Goal: Task Accomplishment & Management: Use online tool/utility

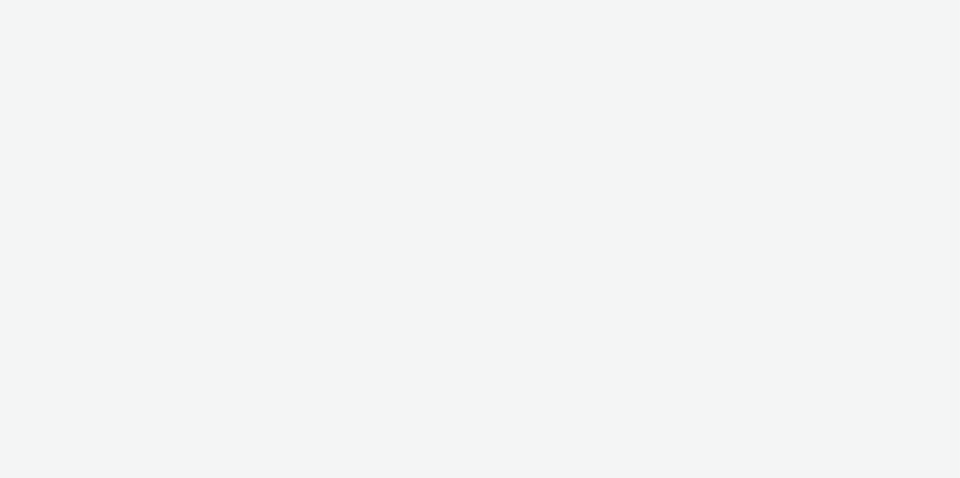
select select "c2295f28-7c96-446f-b279-53c23ee2b854"
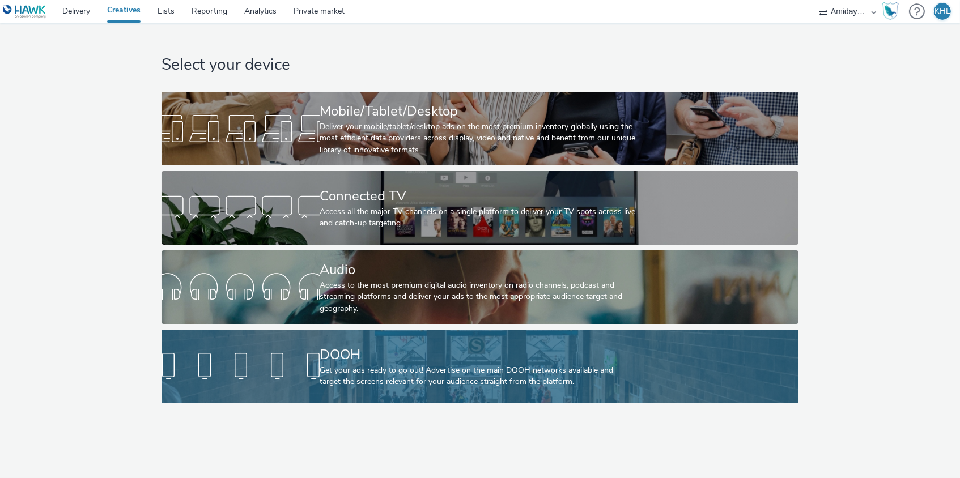
click at [397, 351] on div "DOOH" at bounding box center [477, 355] width 316 height 20
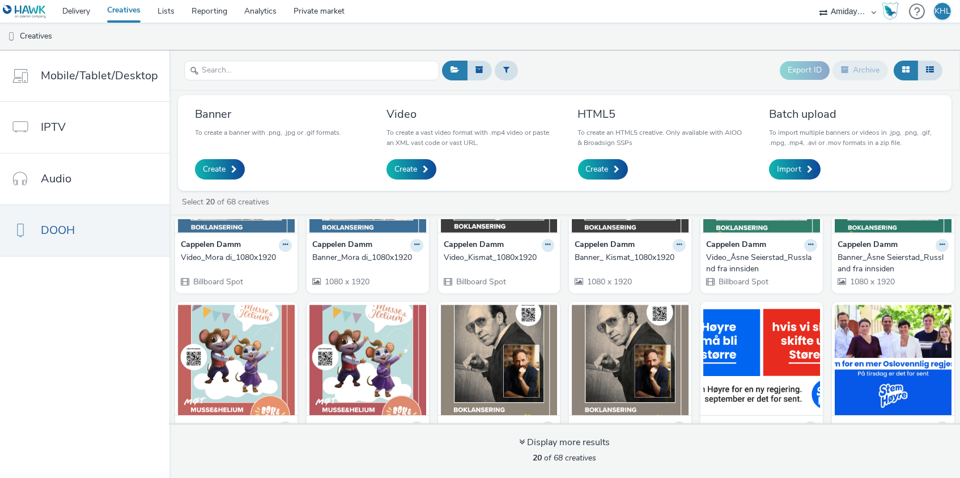
scroll to position [80, 0]
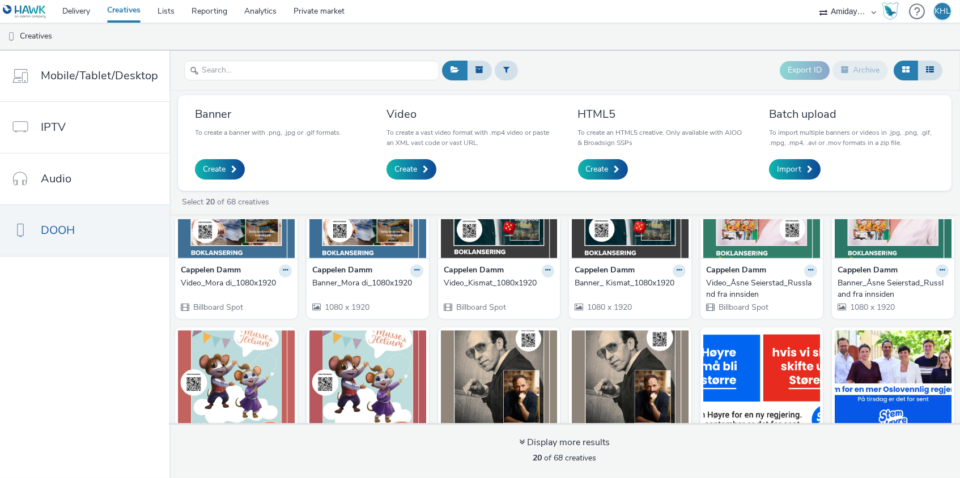
click at [868, 255] on img at bounding box center [892, 203] width 117 height 110
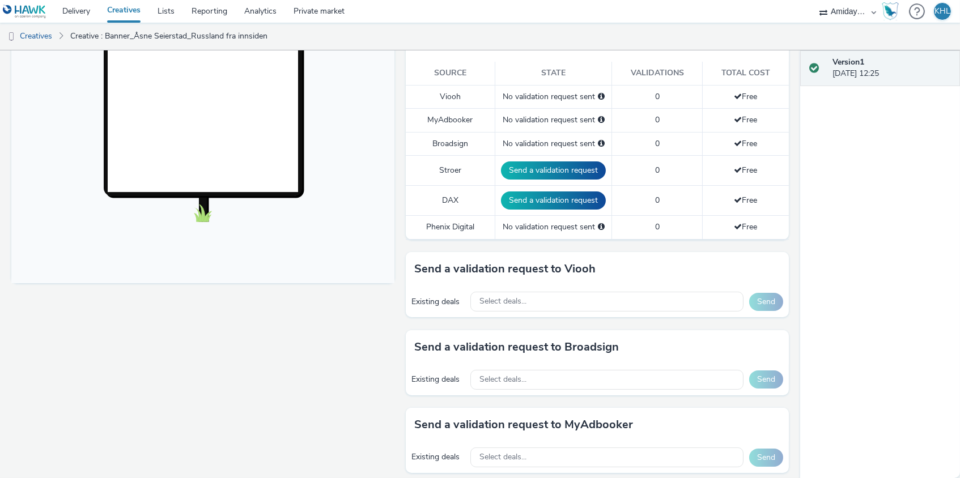
scroll to position [317, 0]
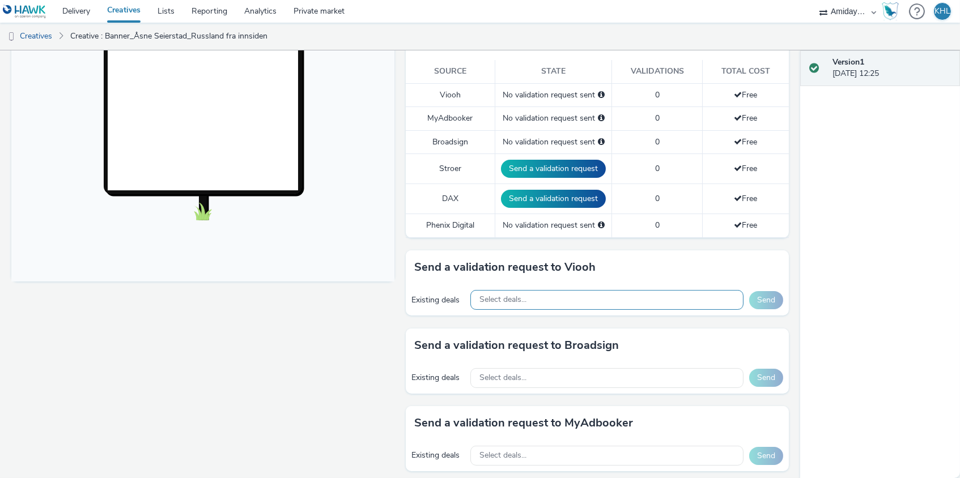
click at [534, 292] on div "Select deals..." at bounding box center [606, 300] width 273 height 20
type input "m"
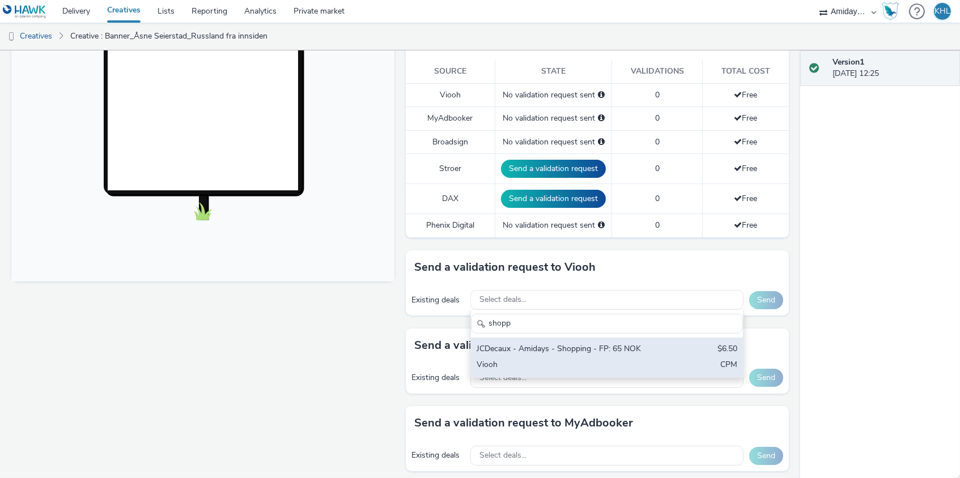
type input "shopp"
click at [542, 359] on div "Viooh" at bounding box center [562, 365] width 172 height 13
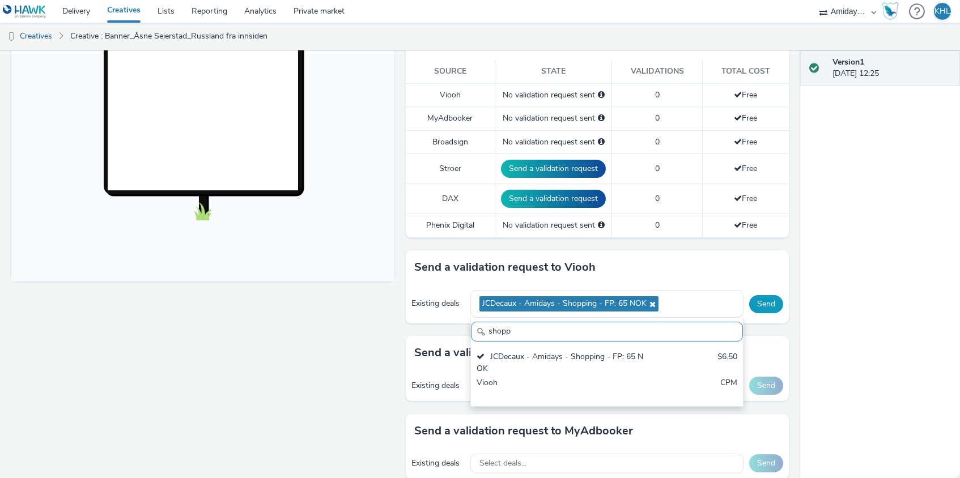
click at [772, 296] on button "Send" at bounding box center [766, 304] width 34 height 18
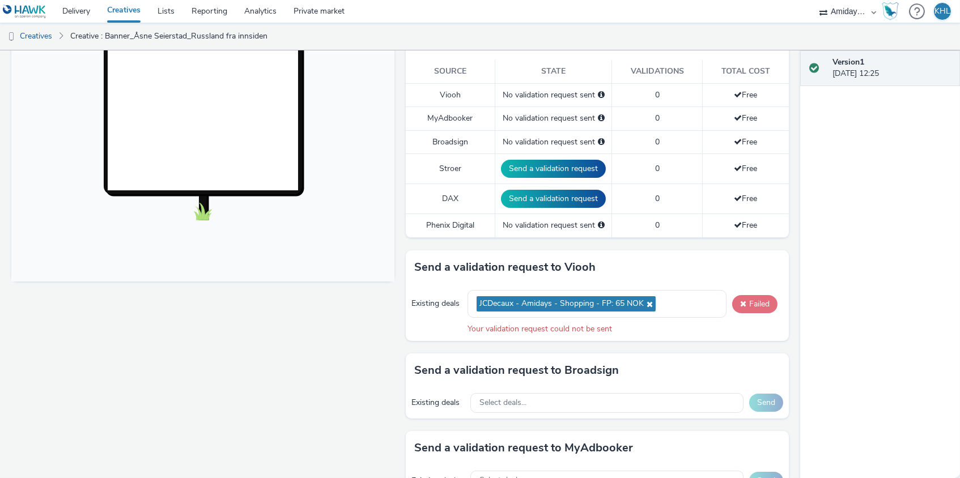
click at [764, 296] on button "Failed" at bounding box center [754, 304] width 45 height 18
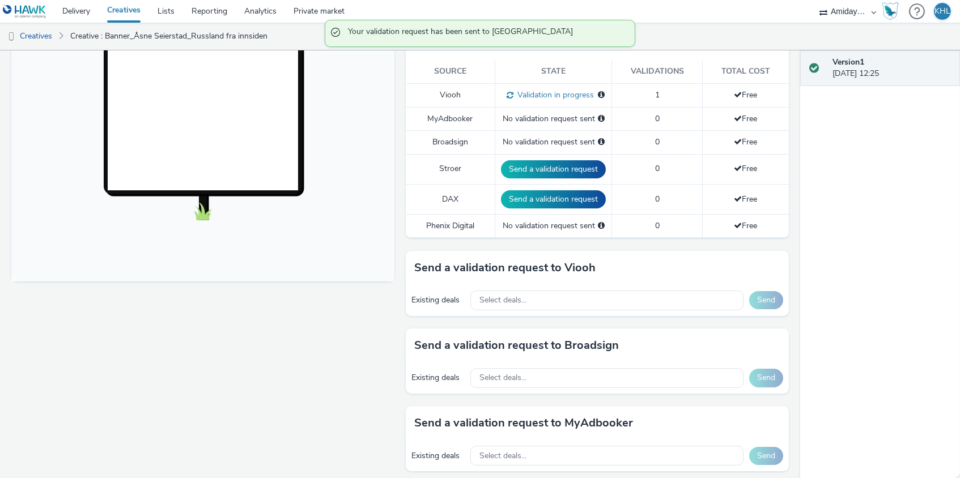
click at [538, 384] on div "Existing deals Select deals... Send" at bounding box center [597, 378] width 383 height 31
click at [538, 372] on div "Select deals..." at bounding box center [606, 378] width 273 height 20
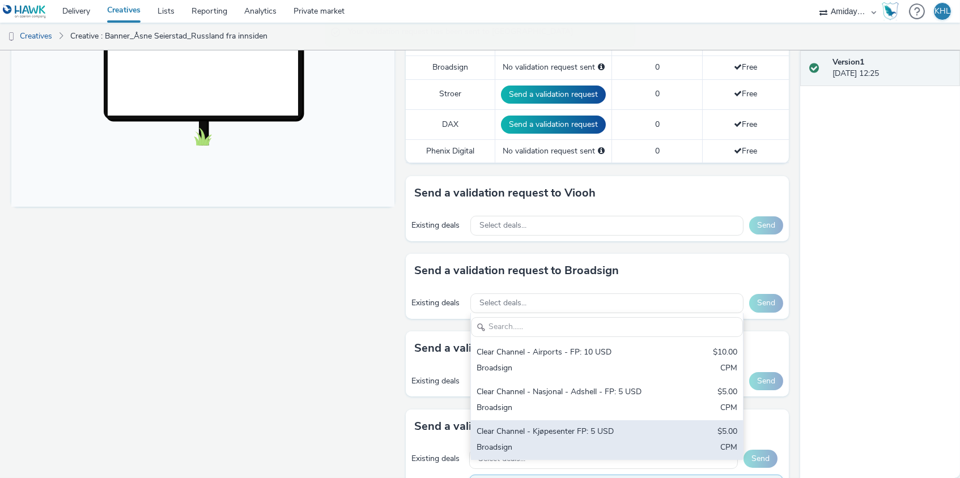
scroll to position [398, 0]
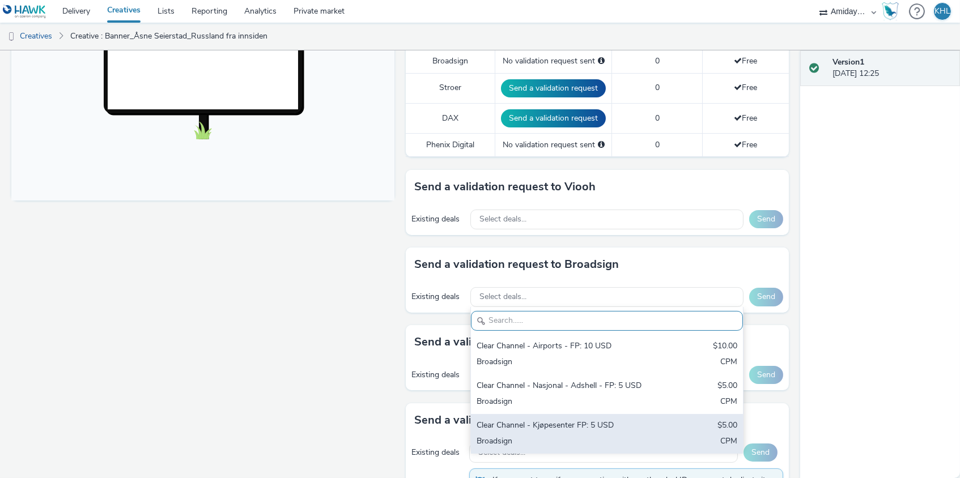
click at [569, 440] on div "Broadsign" at bounding box center [562, 442] width 172 height 13
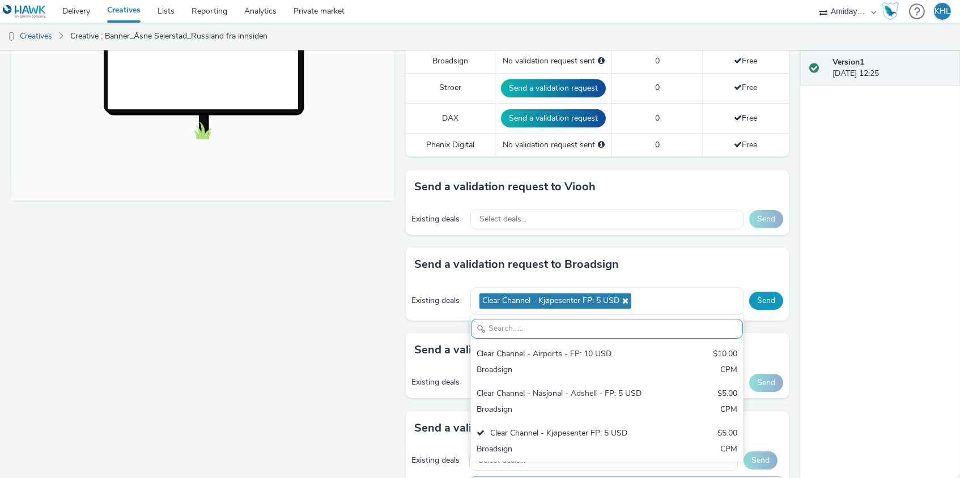
click at [763, 293] on button "Send" at bounding box center [766, 301] width 34 height 18
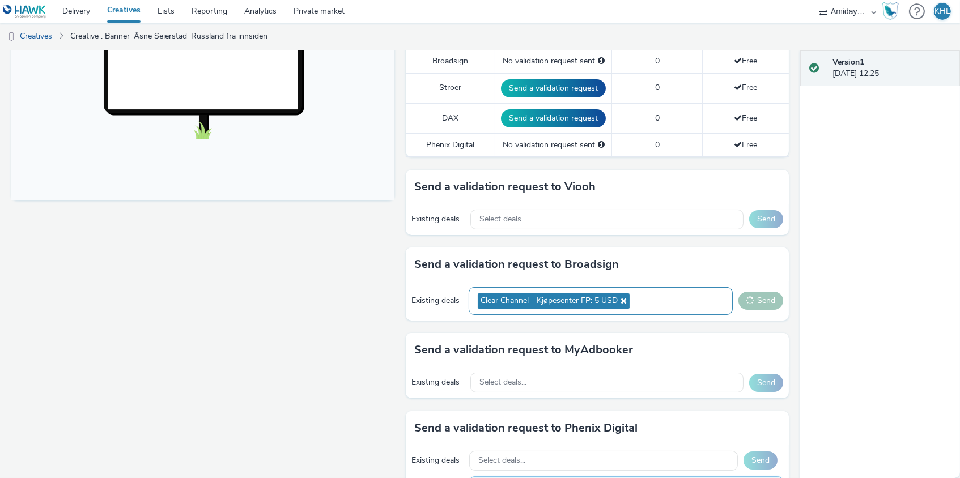
scroll to position [366, 0]
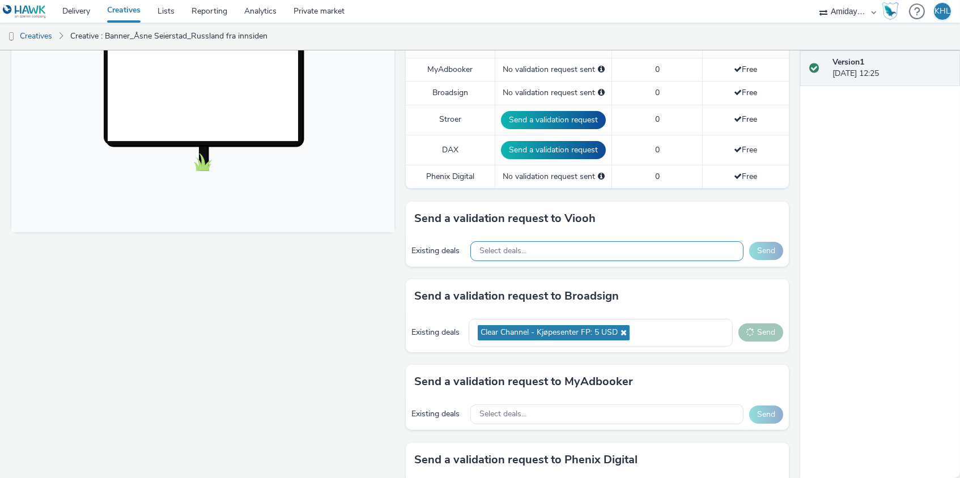
click at [624, 248] on div "Select deals..." at bounding box center [606, 251] width 273 height 20
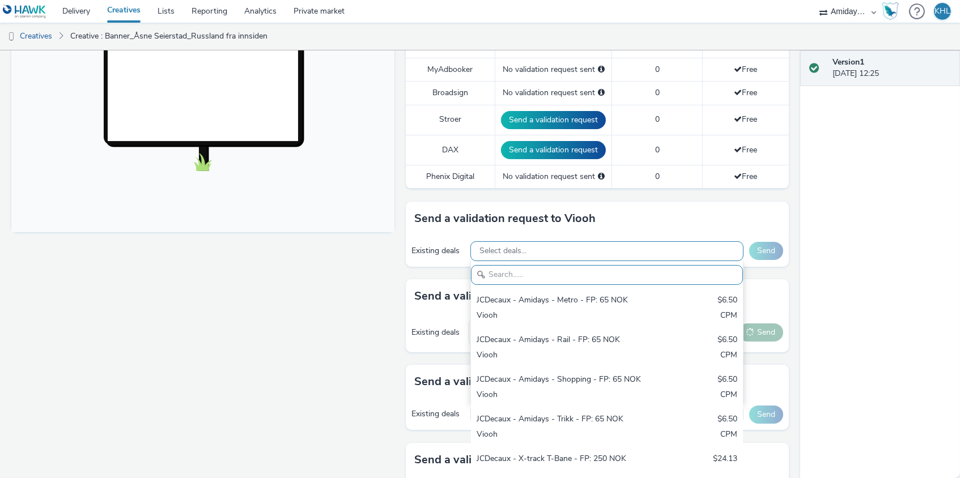
click at [597, 254] on div "Select deals..." at bounding box center [606, 251] width 273 height 20
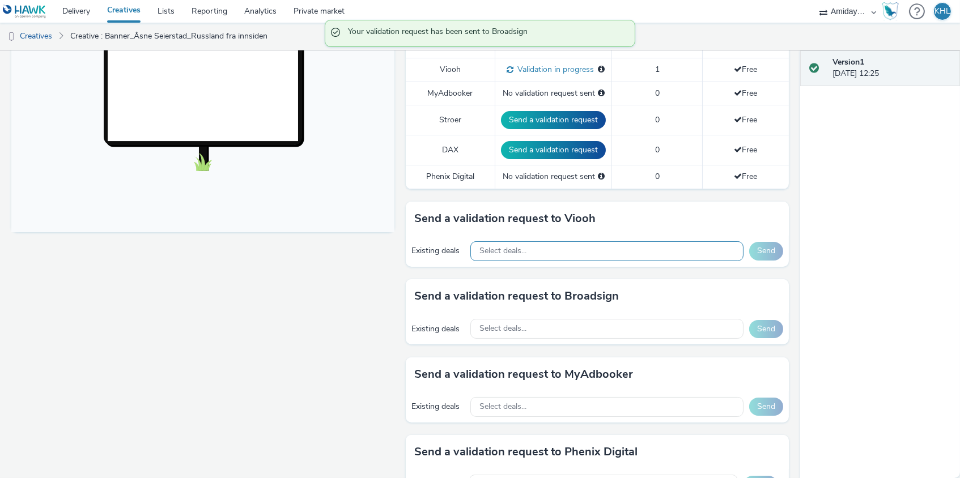
click at [594, 251] on div "Select deals..." at bounding box center [606, 251] width 273 height 20
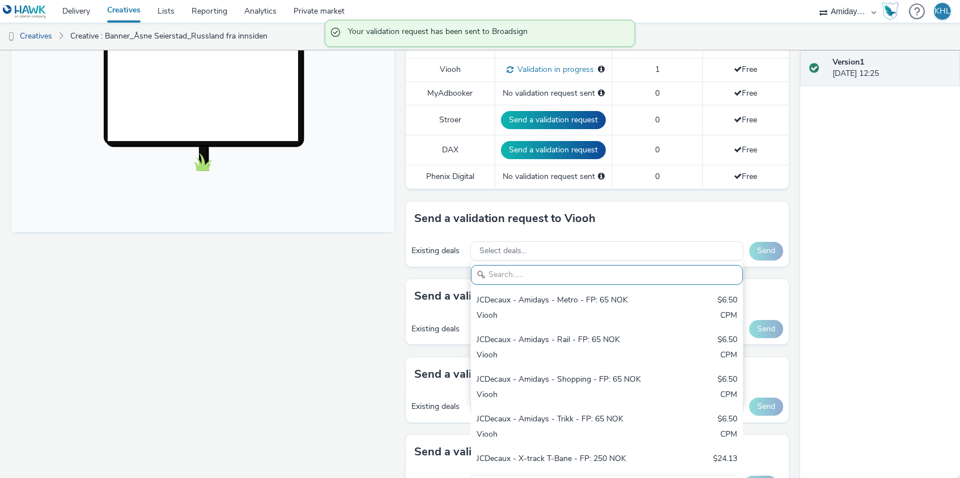
click at [567, 276] on input "text" at bounding box center [607, 275] width 272 height 20
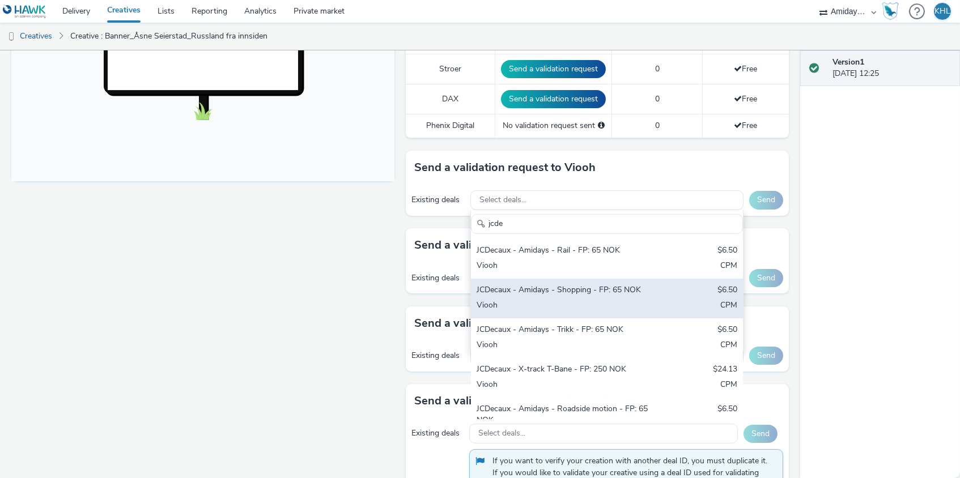
scroll to position [45, 0]
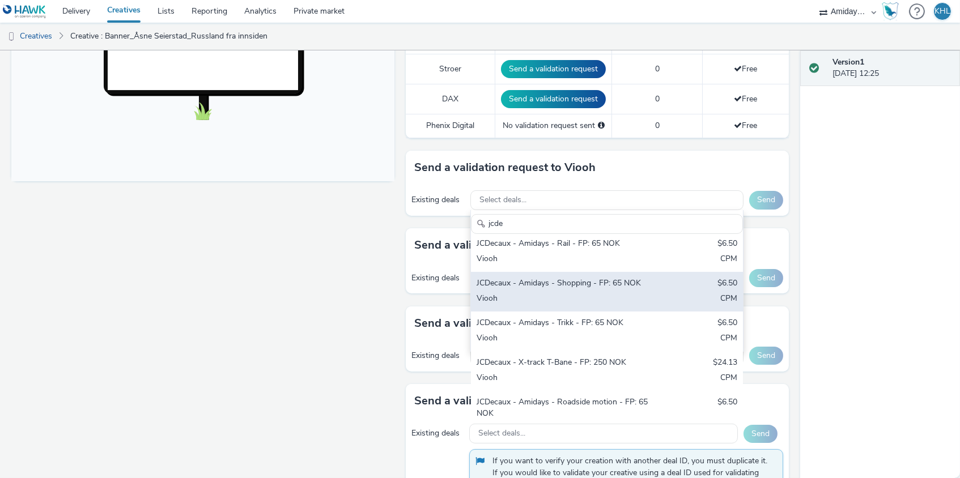
type input "jcde"
click at [621, 293] on div "Viooh" at bounding box center [562, 299] width 172 height 13
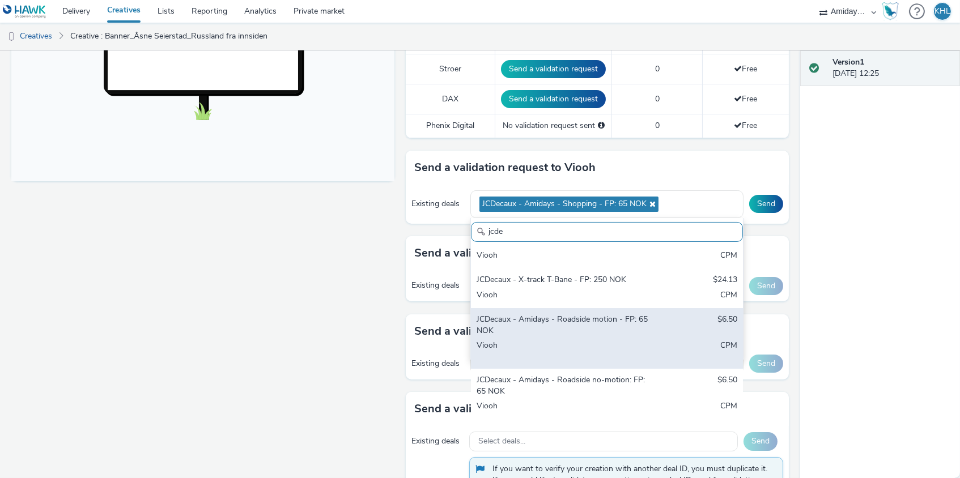
scroll to position [156, 0]
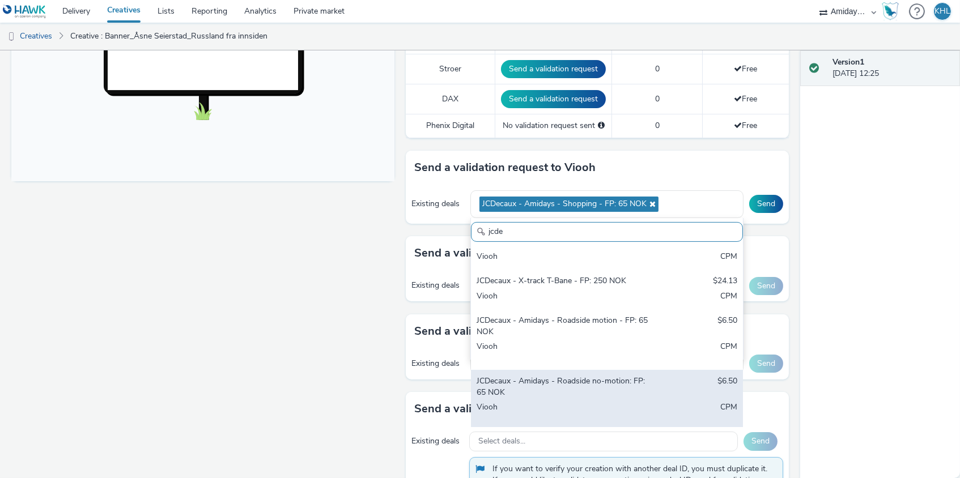
click at [624, 386] on div "JCDecaux - Amidays - Roadside no-motion: FP: 65 NOK" at bounding box center [562, 387] width 172 height 23
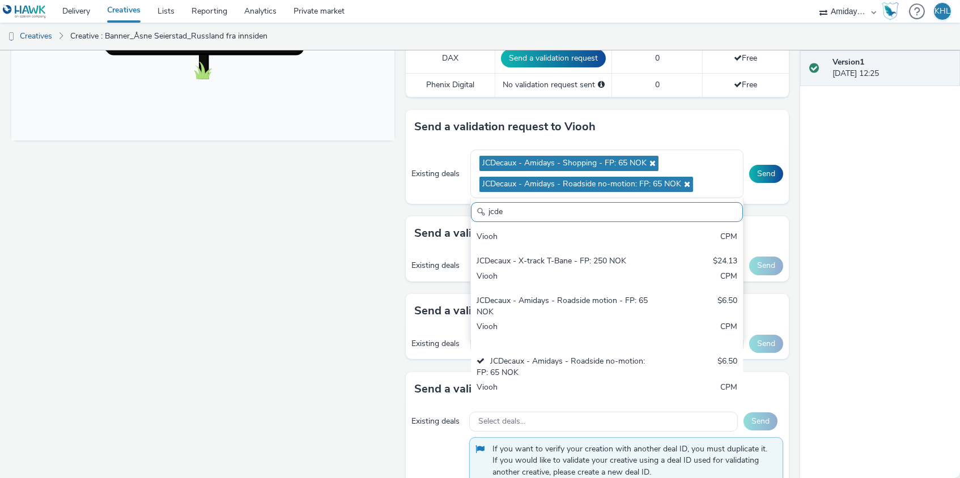
scroll to position [460, 0]
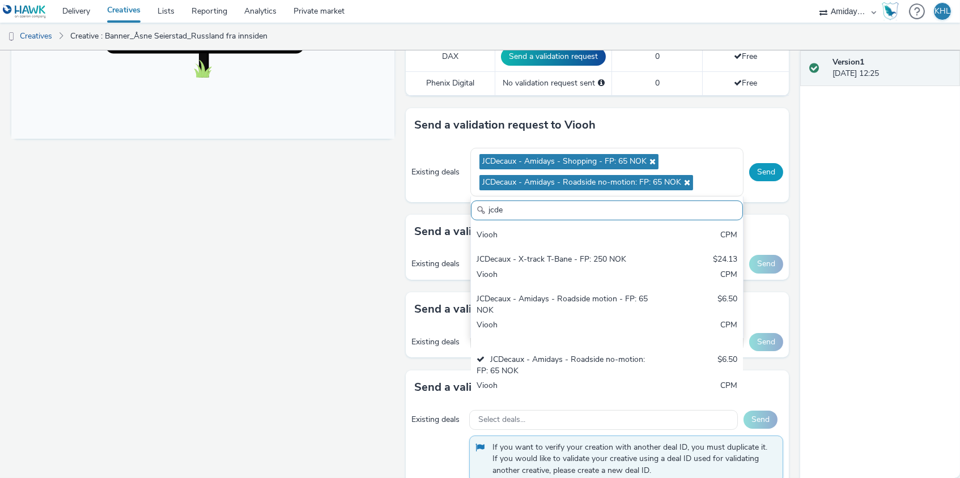
click at [769, 172] on button "Send" at bounding box center [766, 172] width 34 height 18
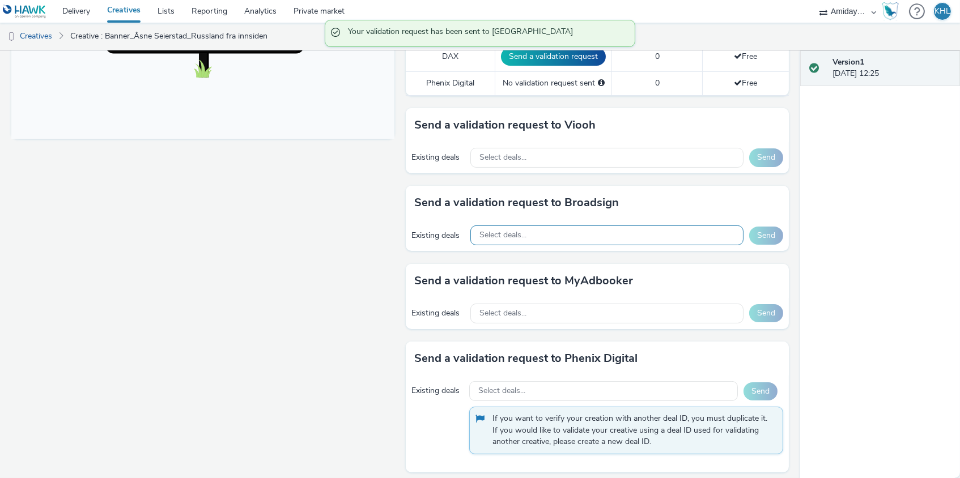
click at [577, 231] on div "Select deals..." at bounding box center [606, 235] width 273 height 20
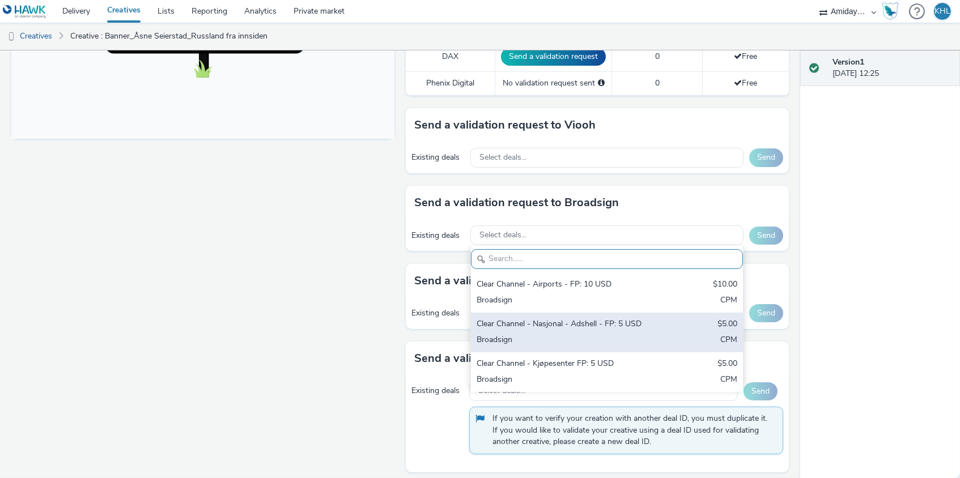
click at [587, 340] on div "Broadsign" at bounding box center [562, 340] width 172 height 13
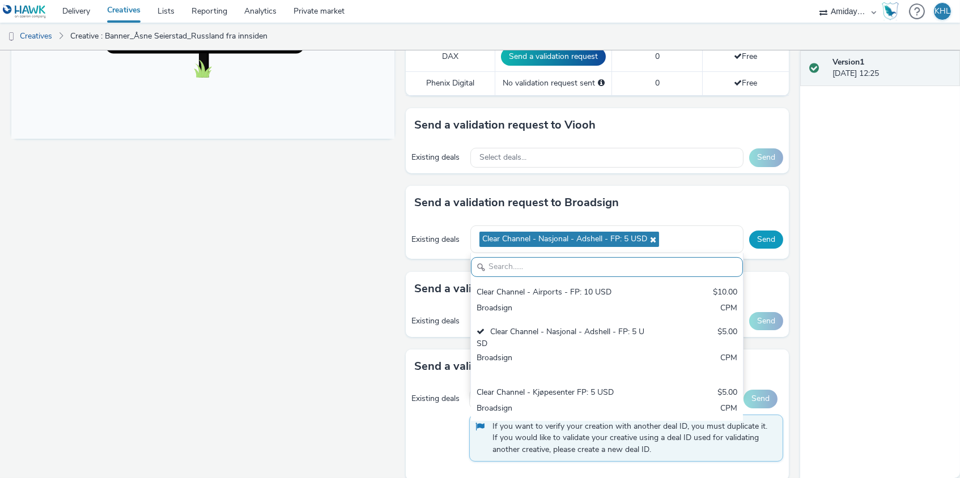
click at [761, 235] on button "Send" at bounding box center [766, 240] width 34 height 18
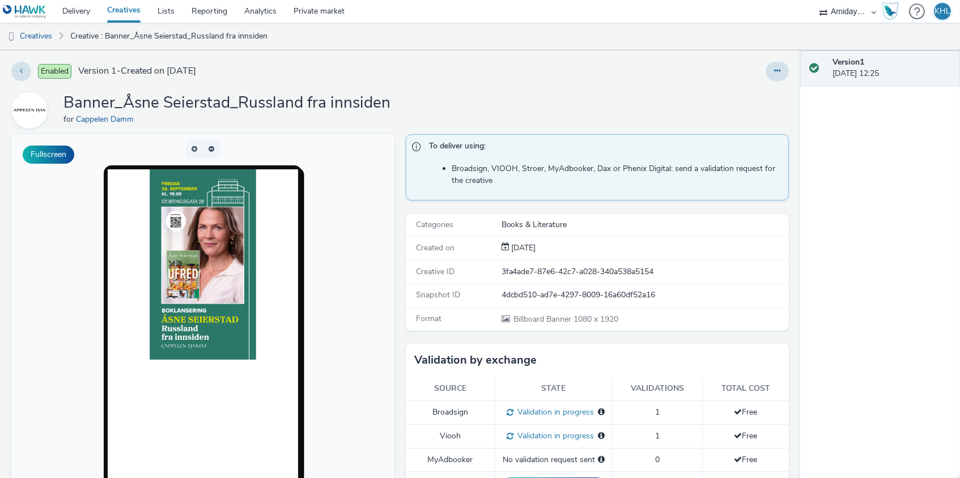
scroll to position [0, 0]
